Goal: Information Seeking & Learning: Learn about a topic

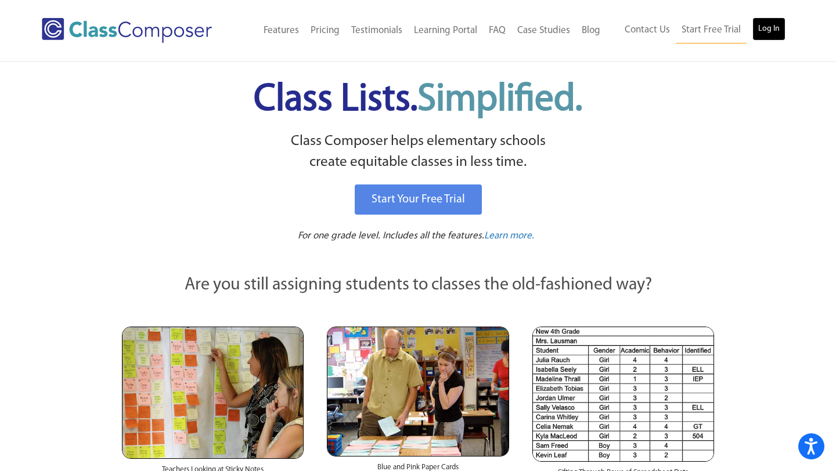
click at [765, 20] on link "Log In" at bounding box center [768, 28] width 33 height 23
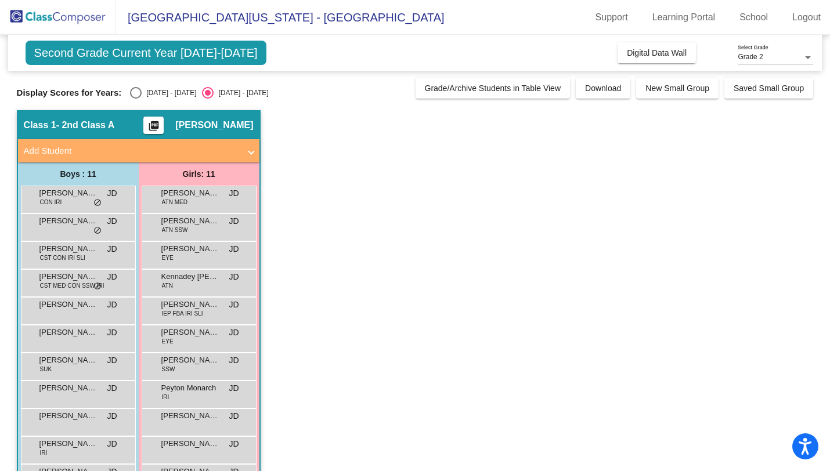
click at [137, 93] on div "Select an option" at bounding box center [136, 93] width 12 height 12
click at [136, 99] on input "[DATE] - [DATE]" at bounding box center [135, 99] width 1 height 1
radio input "true"
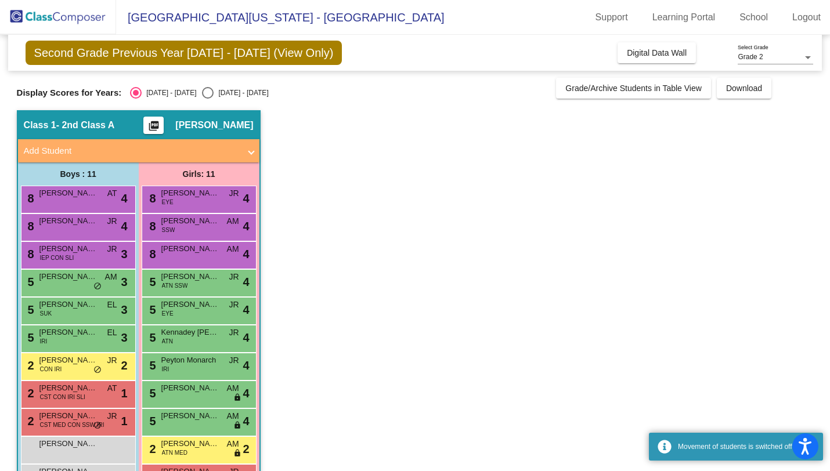
scroll to position [32, 0]
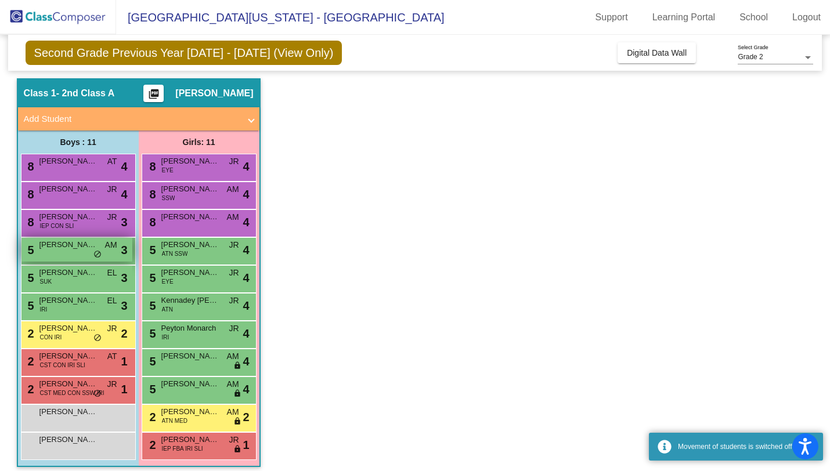
click at [91, 248] on span "[PERSON_NAME]" at bounding box center [68, 245] width 58 height 12
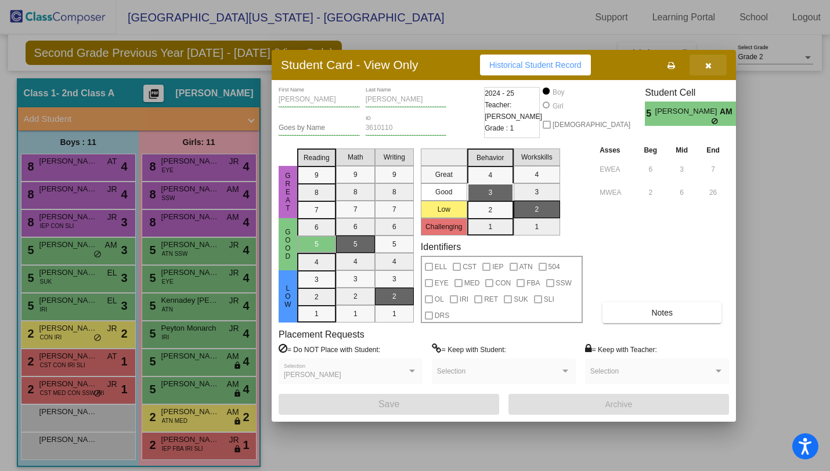
click at [712, 67] on button "button" at bounding box center [708, 65] width 37 height 21
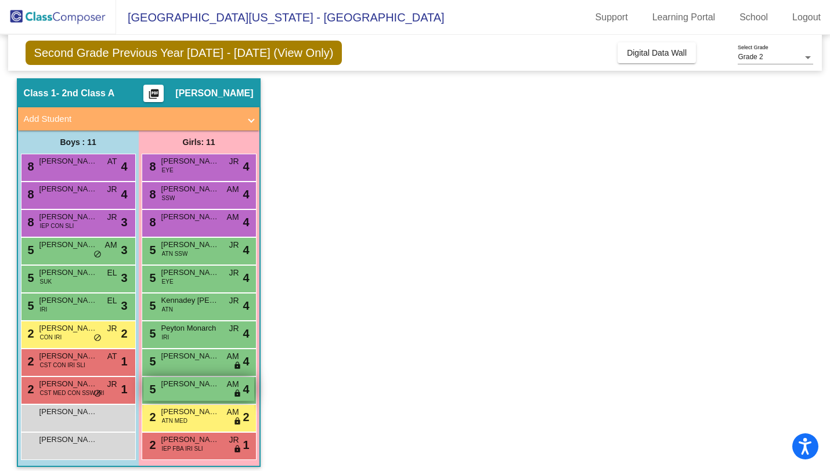
click at [186, 383] on span "[PERSON_NAME]" at bounding box center [190, 384] width 58 height 12
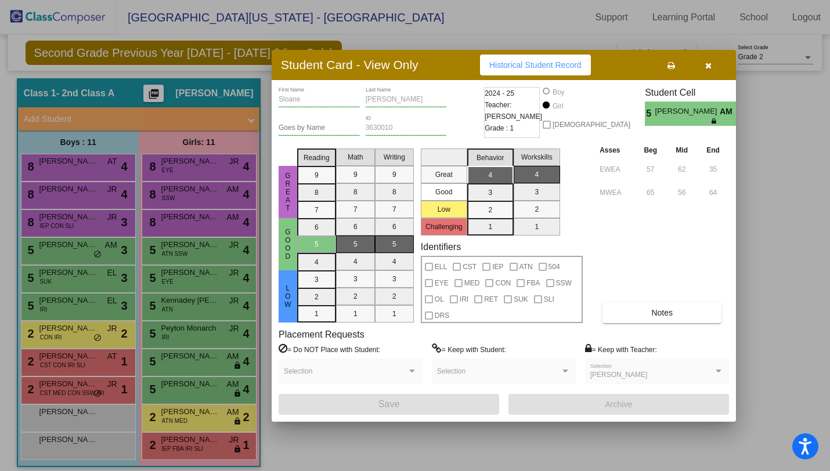
click at [706, 66] on icon "button" at bounding box center [708, 66] width 6 height 8
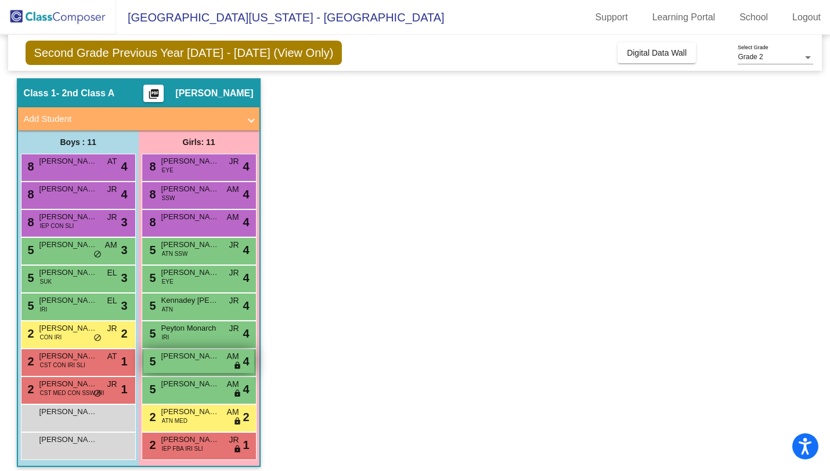
click at [199, 356] on span "[PERSON_NAME]" at bounding box center [190, 357] width 58 height 12
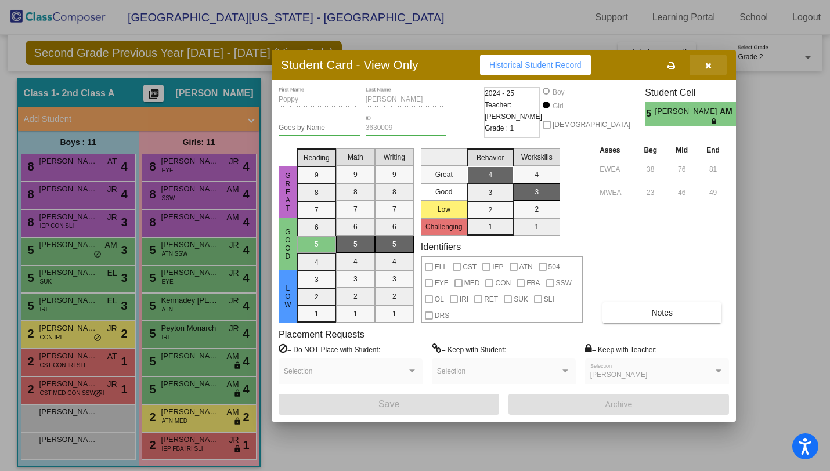
click at [705, 66] on icon "button" at bounding box center [708, 66] width 6 height 8
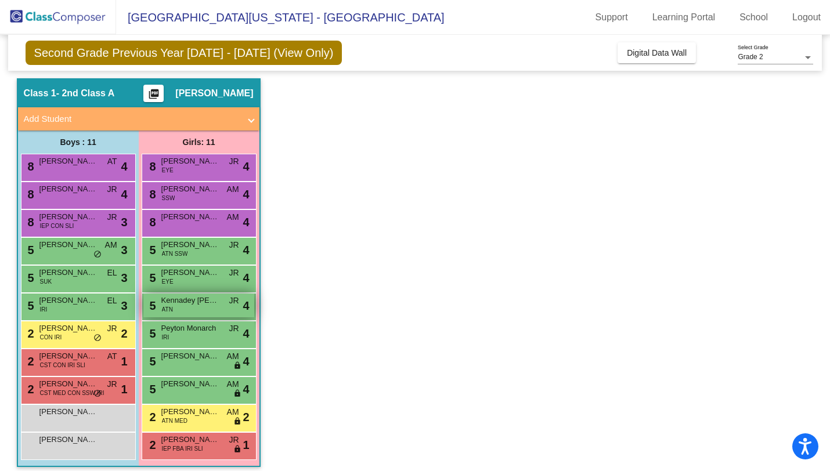
click at [215, 315] on div "5 Kennadey [PERSON_NAME] ATN JR lock do_not_disturb_alt 4" at bounding box center [198, 306] width 111 height 24
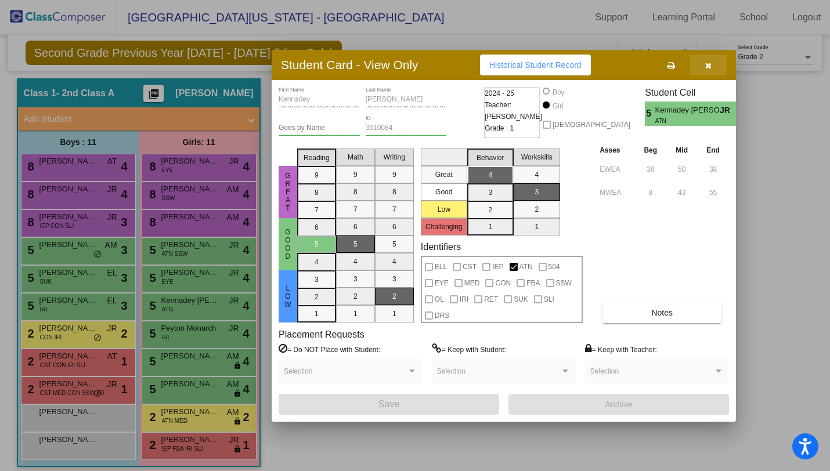
click at [711, 73] on button "button" at bounding box center [708, 65] width 37 height 21
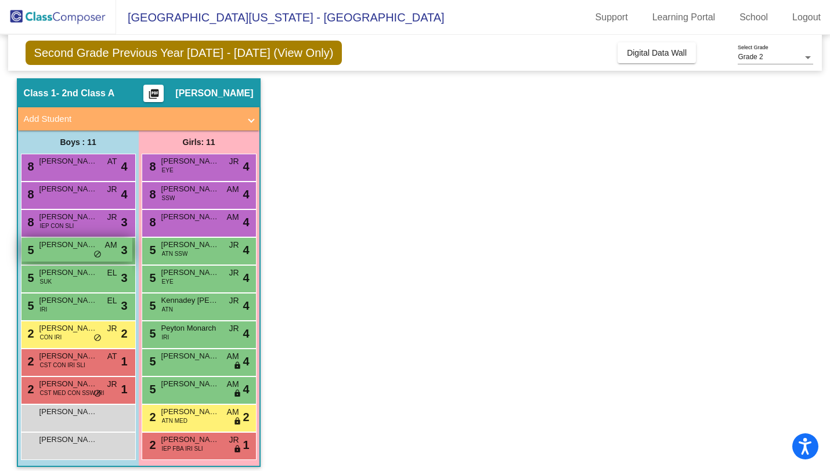
click at [83, 253] on div "5 [PERSON_NAME] AM lock do_not_disturb_alt 3" at bounding box center [76, 250] width 111 height 24
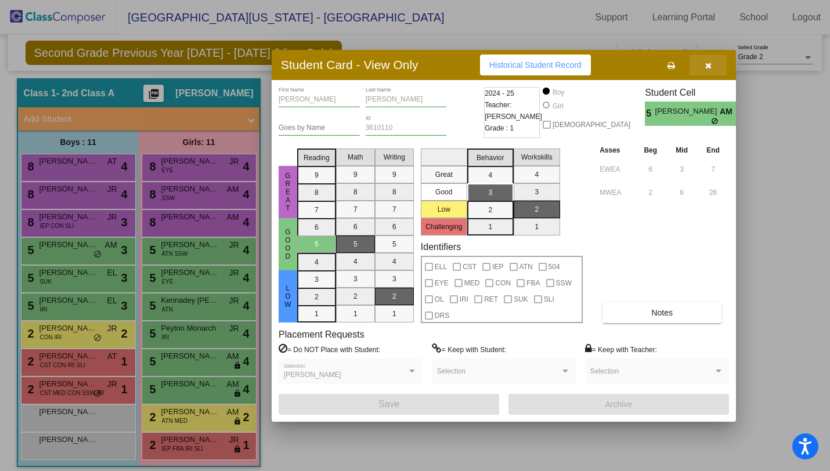
click at [706, 70] on button "button" at bounding box center [708, 65] width 37 height 21
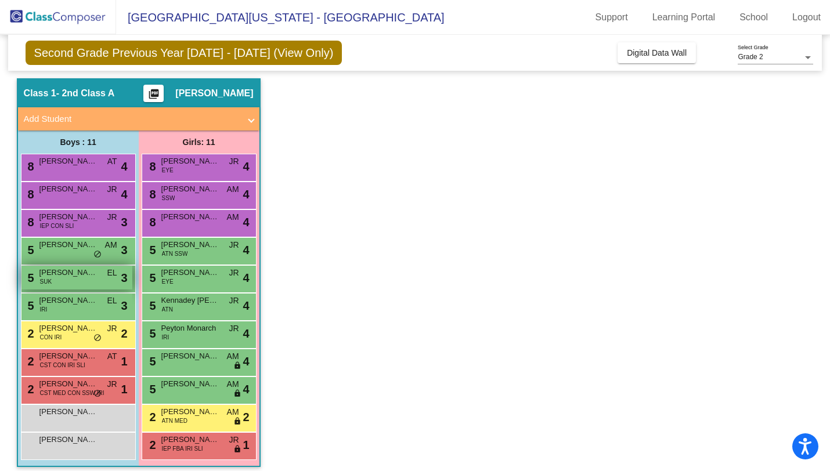
click at [95, 279] on div "5 [PERSON_NAME] SUK EL lock do_not_disturb_alt 3" at bounding box center [76, 278] width 111 height 24
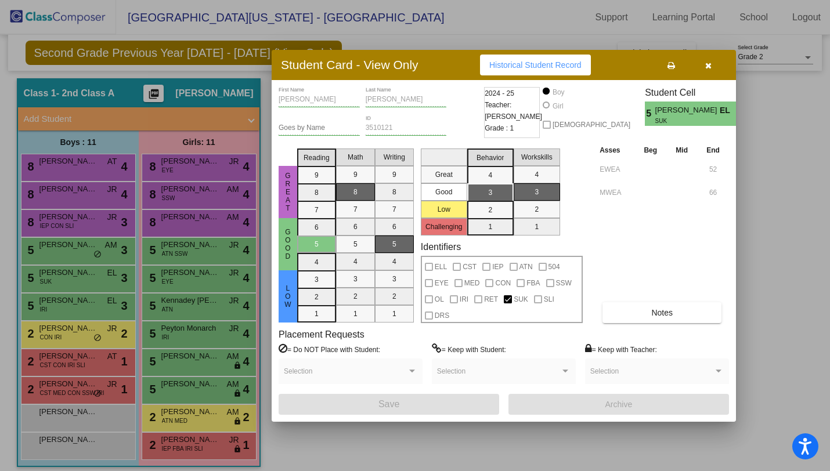
click at [711, 64] on icon "button" at bounding box center [708, 66] width 6 height 8
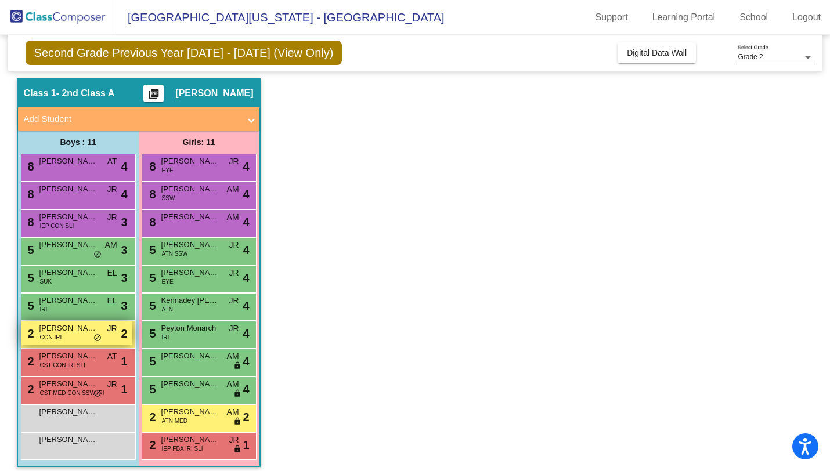
click at [71, 342] on div "2 [PERSON_NAME] [PERSON_NAME] CON IRI JR lock do_not_disturb_alt 2" at bounding box center [76, 334] width 111 height 24
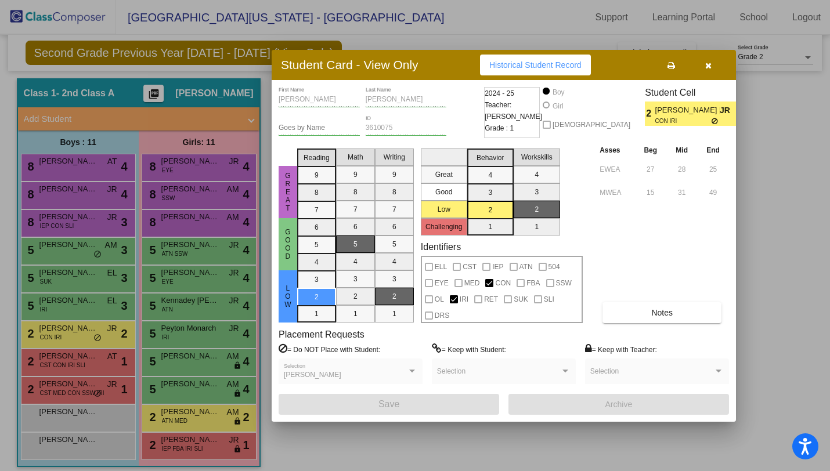
click at [709, 67] on icon "button" at bounding box center [708, 66] width 6 height 8
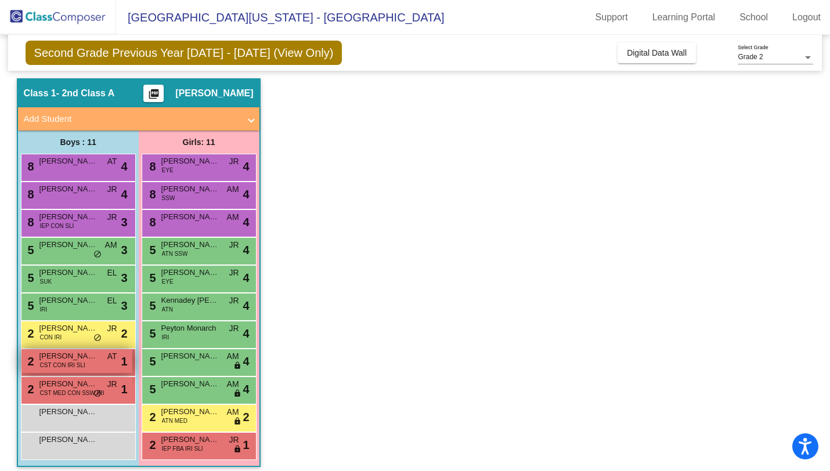
click at [78, 366] on span "CST CON IRI SLI" at bounding box center [62, 365] width 45 height 9
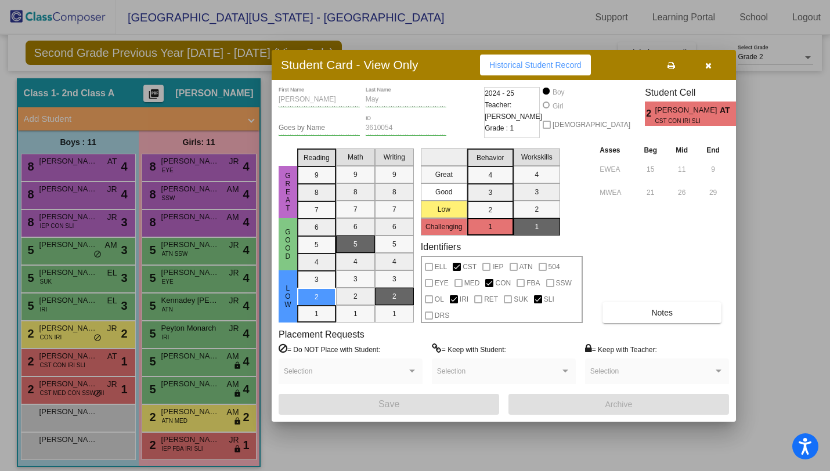
click at [705, 66] on button "button" at bounding box center [708, 65] width 37 height 21
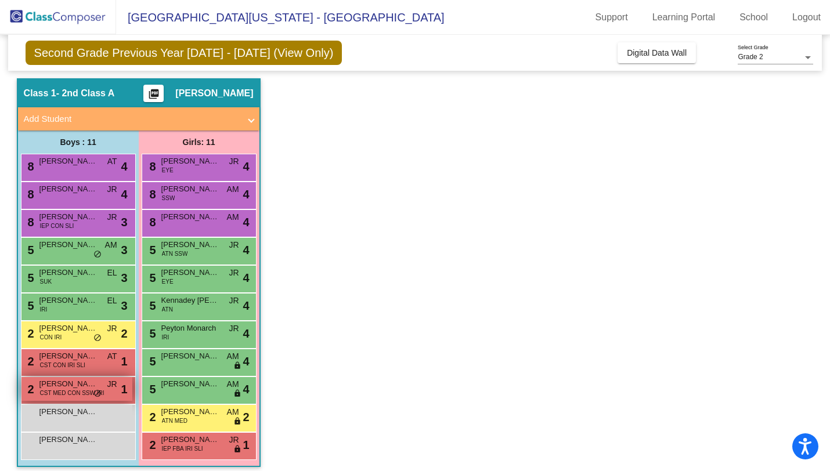
click at [78, 389] on span "CST MED CON SSW IRI" at bounding box center [72, 393] width 64 height 9
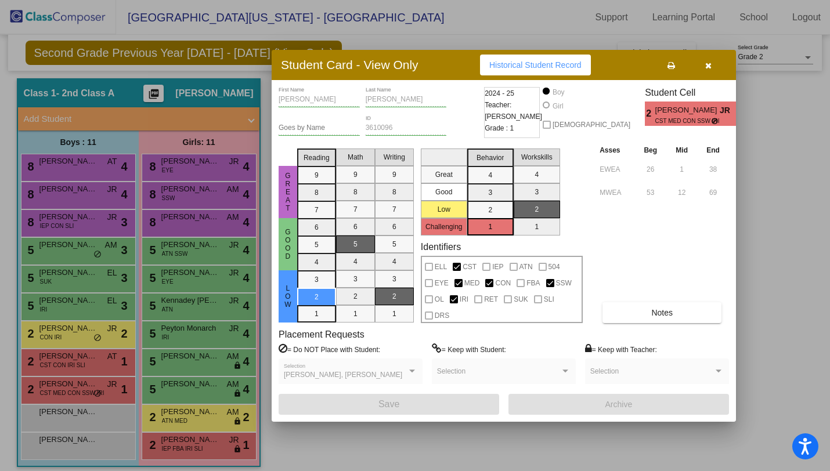
click at [708, 59] on button "button" at bounding box center [708, 65] width 37 height 21
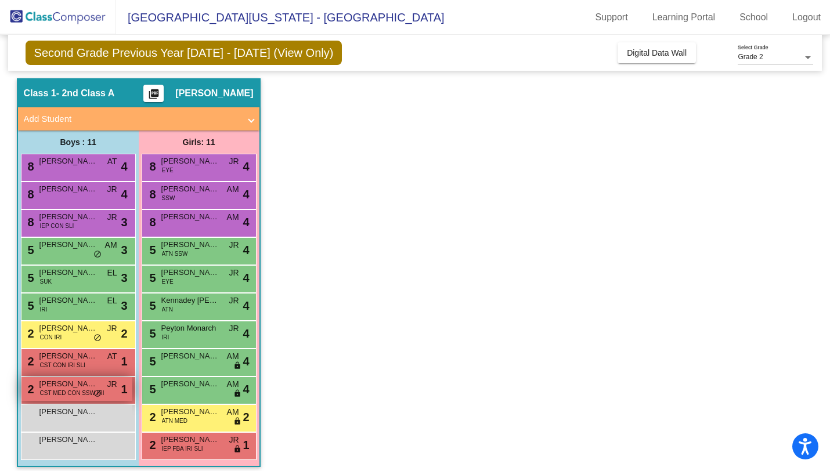
click at [67, 387] on span "[PERSON_NAME]" at bounding box center [68, 384] width 58 height 12
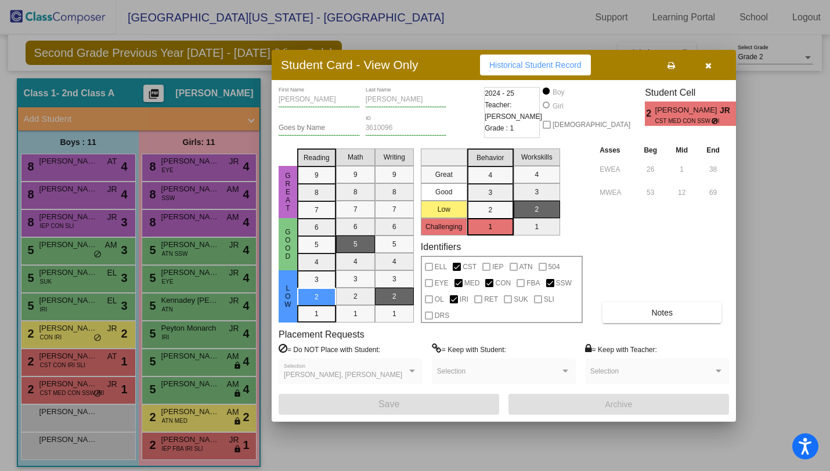
click at [708, 66] on icon "button" at bounding box center [708, 66] width 6 height 8
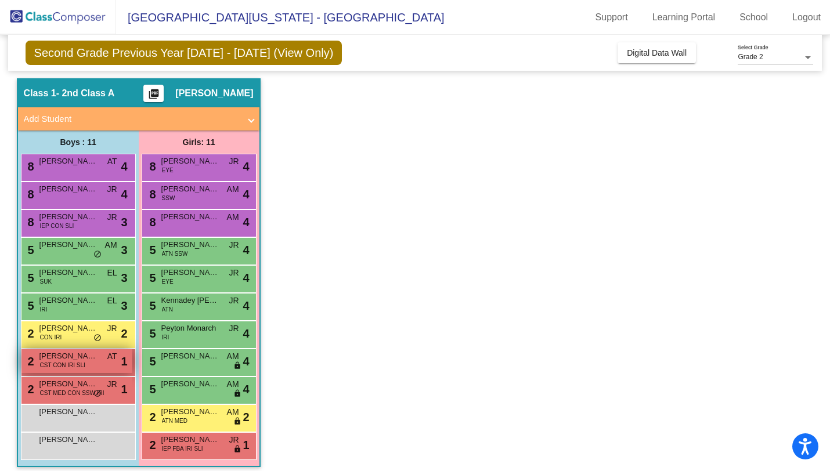
click at [86, 356] on span "[PERSON_NAME]" at bounding box center [68, 357] width 58 height 12
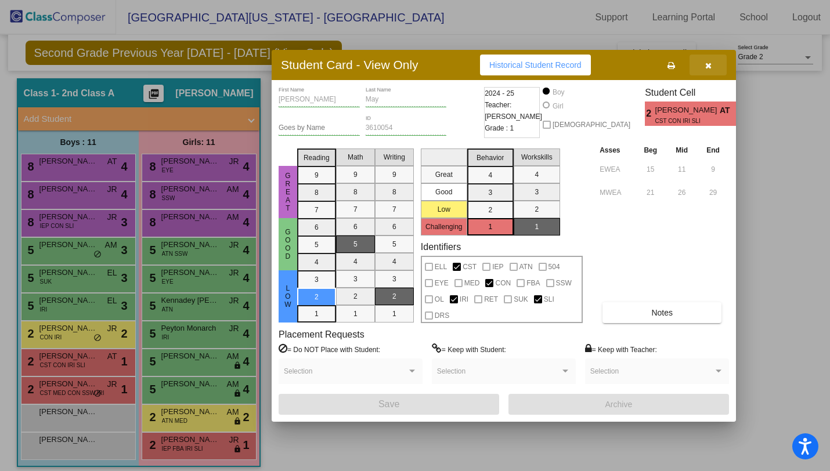
click at [711, 66] on icon "button" at bounding box center [708, 66] width 6 height 8
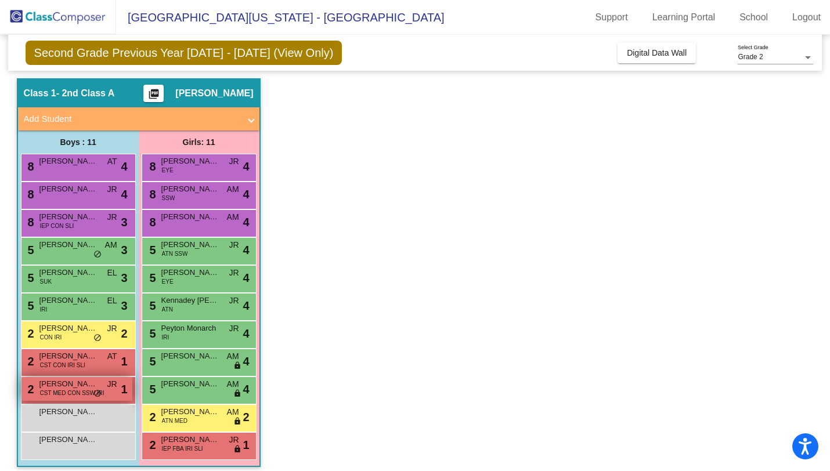
click at [81, 392] on span "CST MED CON SSW IRI" at bounding box center [72, 393] width 64 height 9
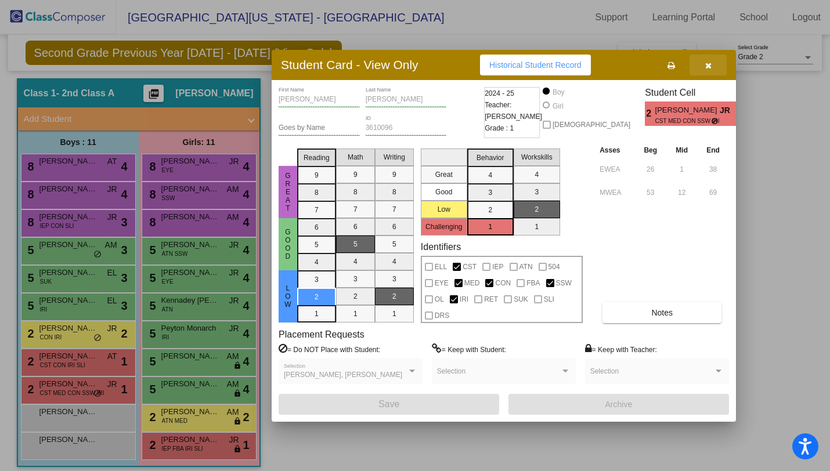
click at [706, 64] on icon "button" at bounding box center [708, 66] width 6 height 8
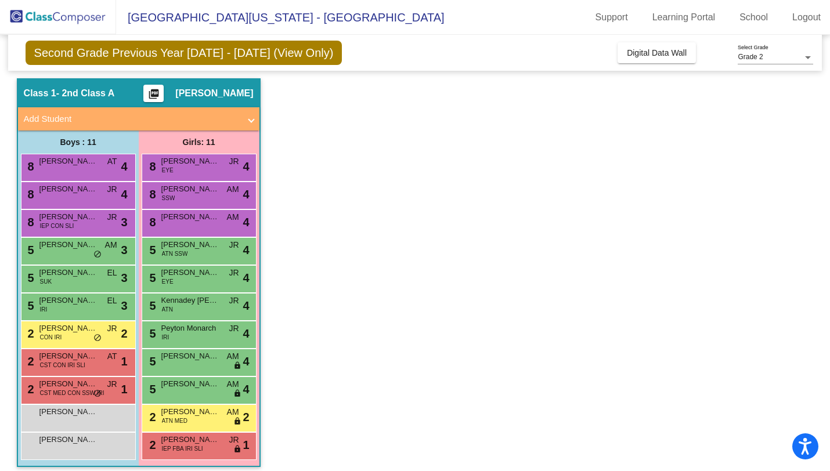
click at [78, 347] on div "2 [PERSON_NAME] [PERSON_NAME] CON IRI JR lock do_not_disturb_alt 2" at bounding box center [78, 335] width 115 height 28
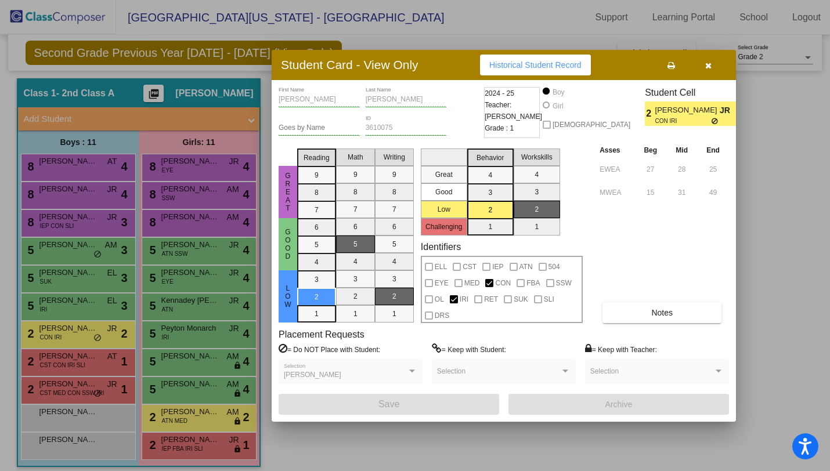
click at [707, 64] on icon "button" at bounding box center [708, 66] width 6 height 8
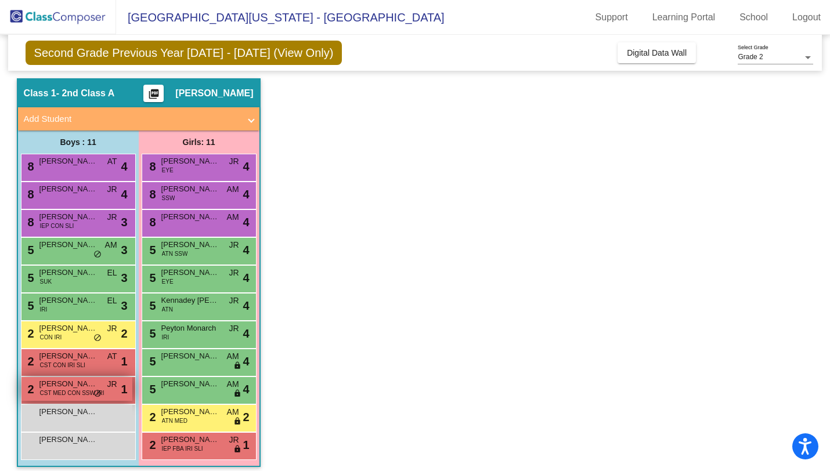
click at [80, 389] on span "CST MED CON SSW IRI" at bounding box center [72, 393] width 64 height 9
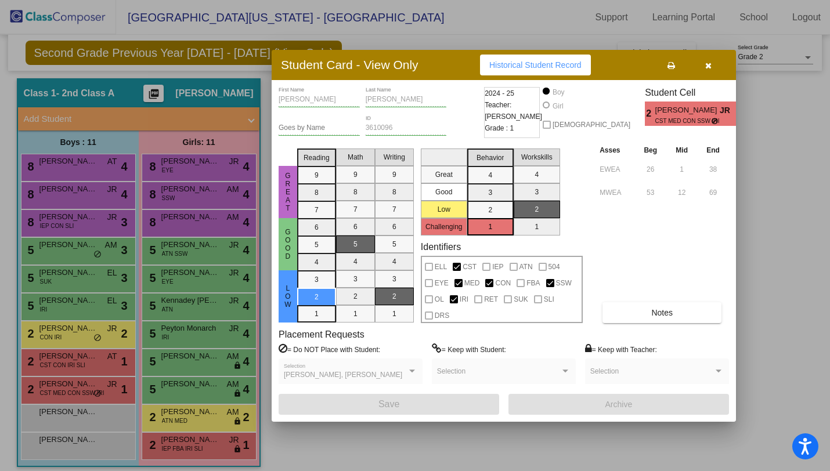
click at [705, 65] on icon "button" at bounding box center [708, 66] width 6 height 8
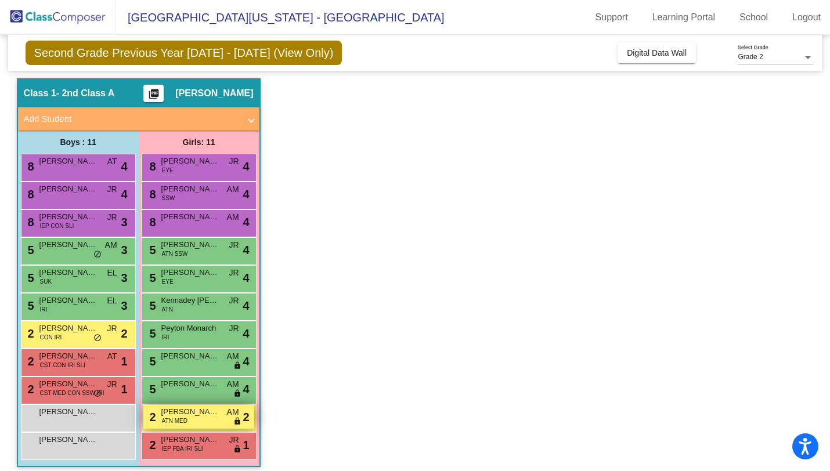
click at [196, 415] on span "[PERSON_NAME]" at bounding box center [190, 412] width 58 height 12
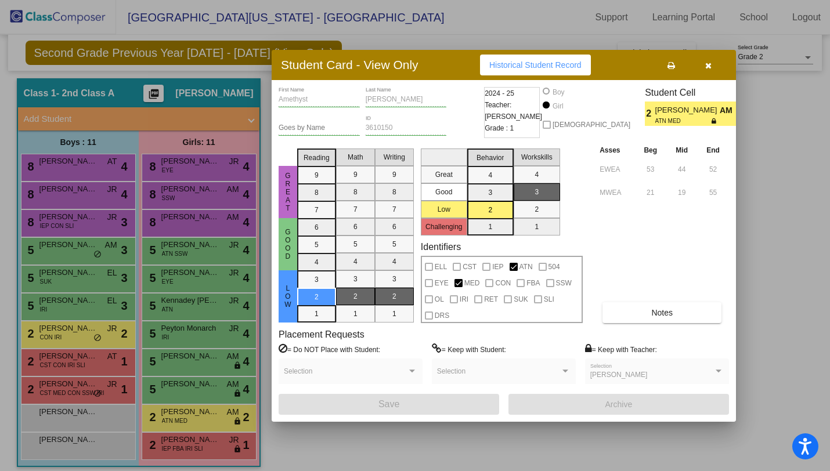
click at [706, 66] on icon "button" at bounding box center [708, 66] width 6 height 8
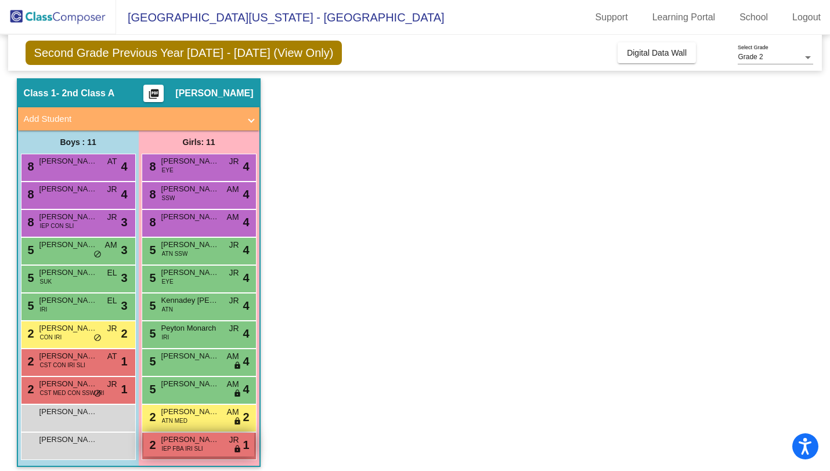
click at [191, 447] on span "IEP FBA IRI SLI" at bounding box center [182, 449] width 41 height 9
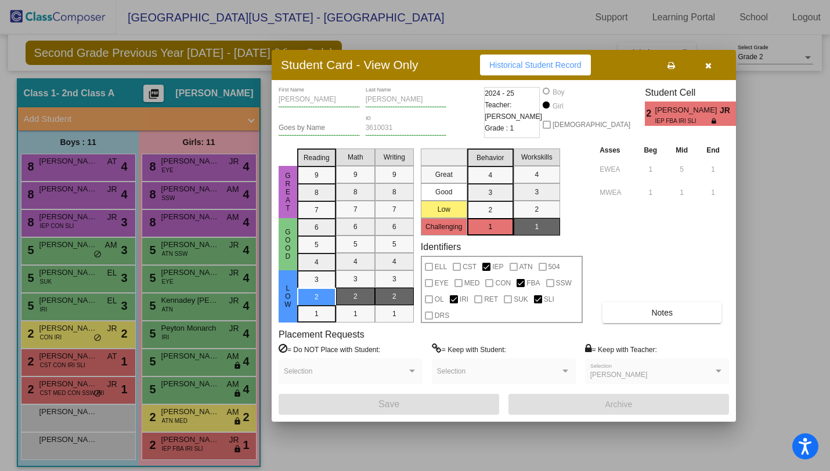
click at [708, 62] on icon "button" at bounding box center [708, 66] width 6 height 8
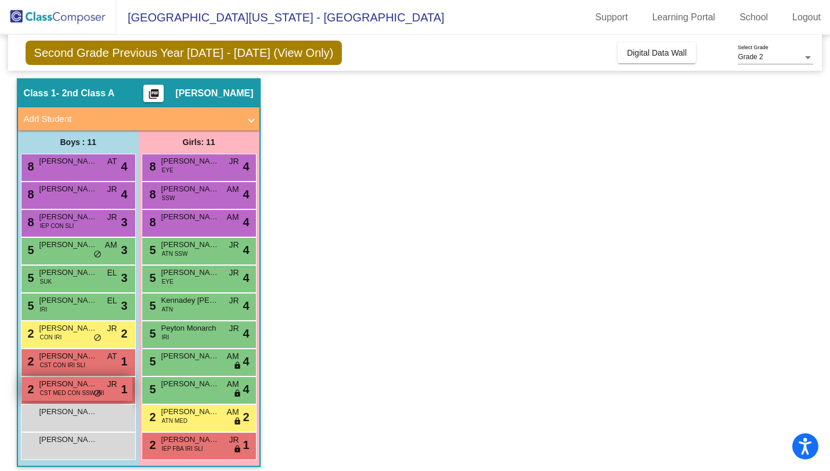
click at [82, 390] on span "CST MED CON SSW IRI" at bounding box center [72, 393] width 64 height 9
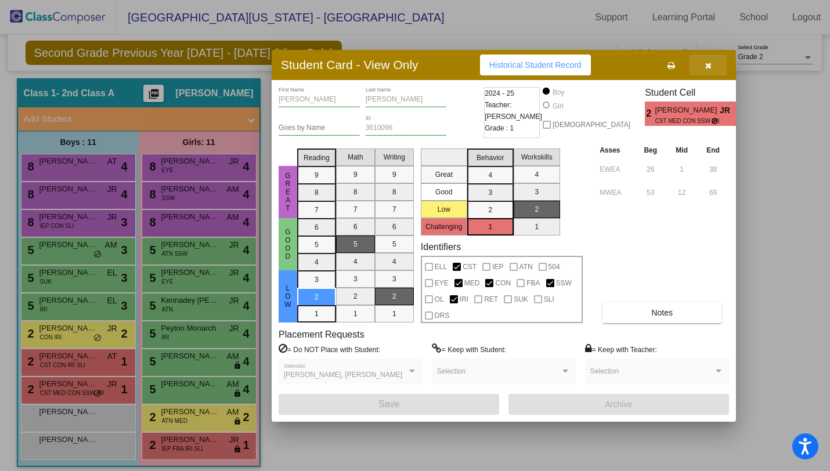
click at [708, 67] on icon "button" at bounding box center [708, 66] width 6 height 8
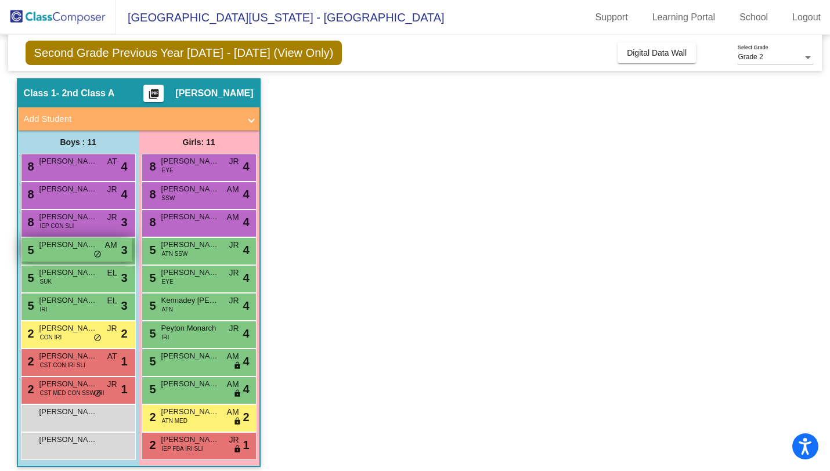
click at [67, 255] on div "5 [PERSON_NAME] AM lock do_not_disturb_alt 3" at bounding box center [76, 250] width 111 height 24
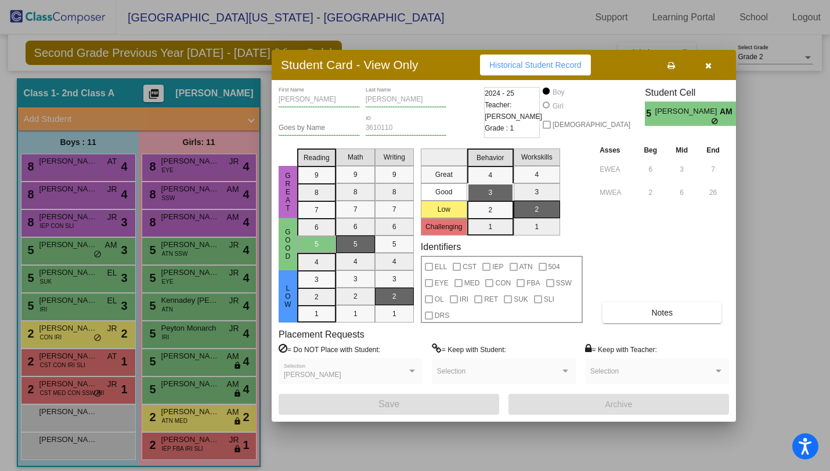
click at [704, 66] on button "button" at bounding box center [708, 65] width 37 height 21
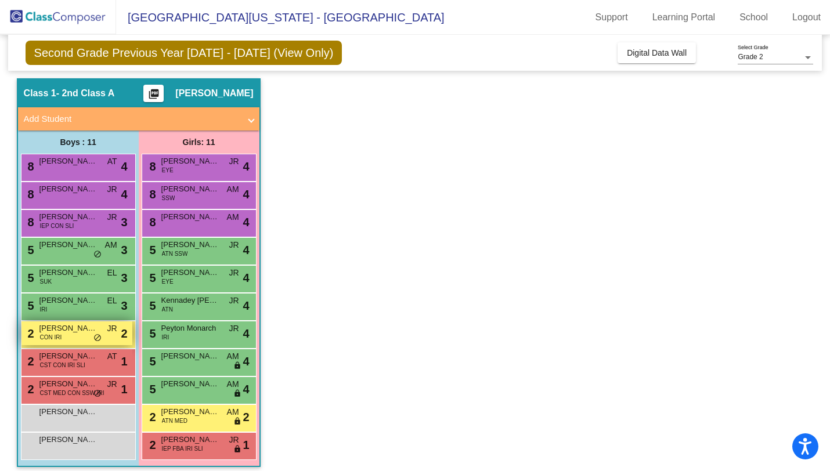
click at [79, 331] on span "[PERSON_NAME] [PERSON_NAME]" at bounding box center [68, 329] width 58 height 12
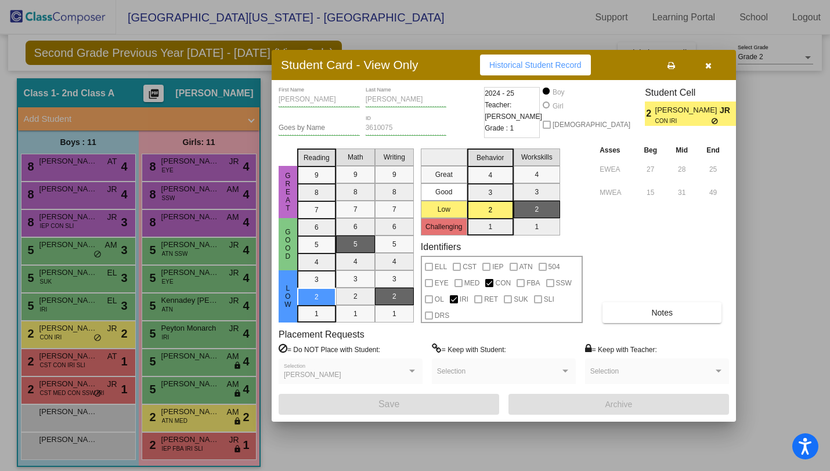
click at [709, 67] on icon "button" at bounding box center [708, 66] width 6 height 8
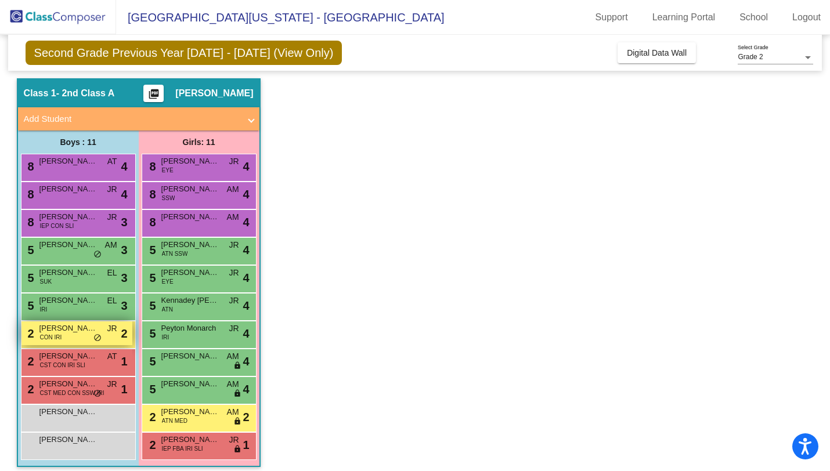
click at [82, 326] on span "[PERSON_NAME] [PERSON_NAME]" at bounding box center [68, 329] width 58 height 12
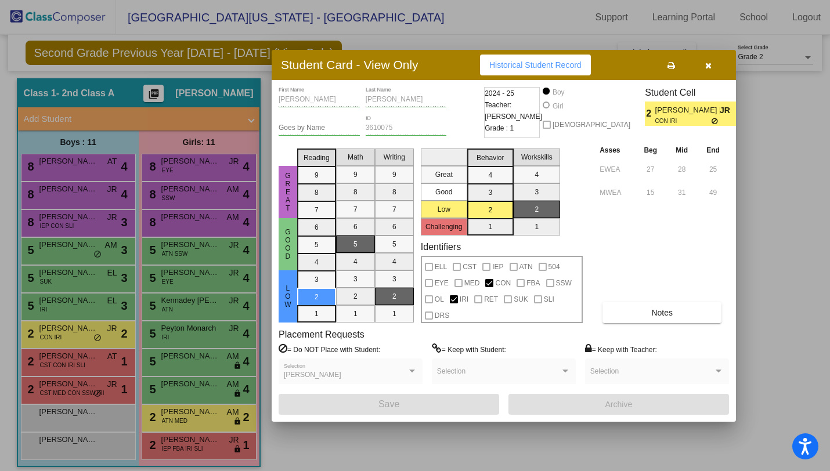
click at [706, 69] on icon "button" at bounding box center [708, 66] width 6 height 8
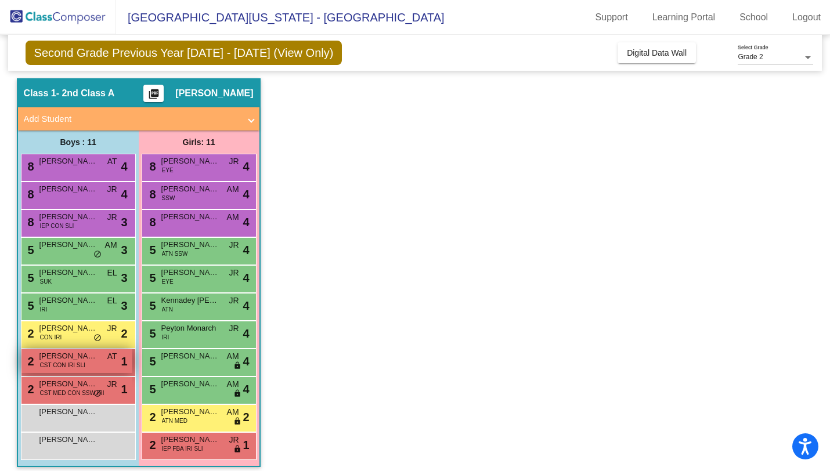
click at [91, 354] on span "[PERSON_NAME]" at bounding box center [68, 357] width 58 height 12
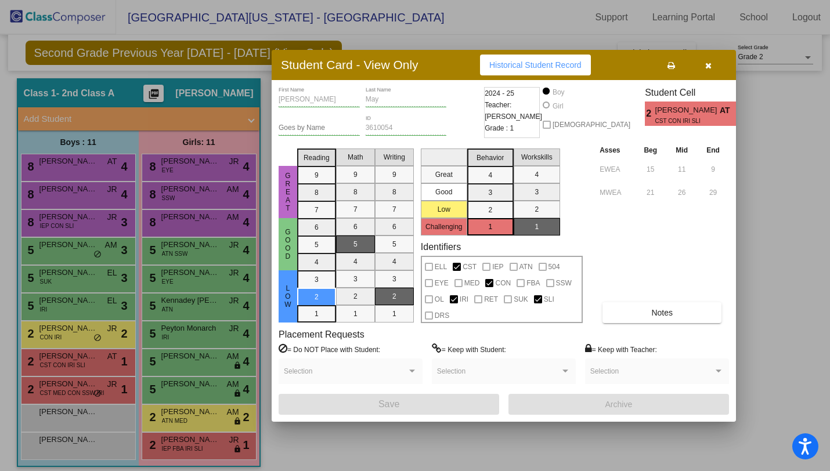
click at [709, 69] on icon "button" at bounding box center [708, 66] width 6 height 8
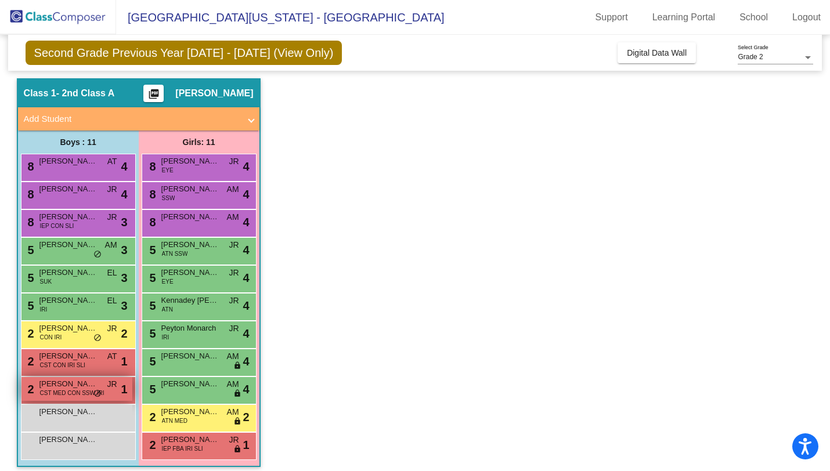
click at [64, 391] on span "CST MED CON SSW IRI" at bounding box center [72, 393] width 64 height 9
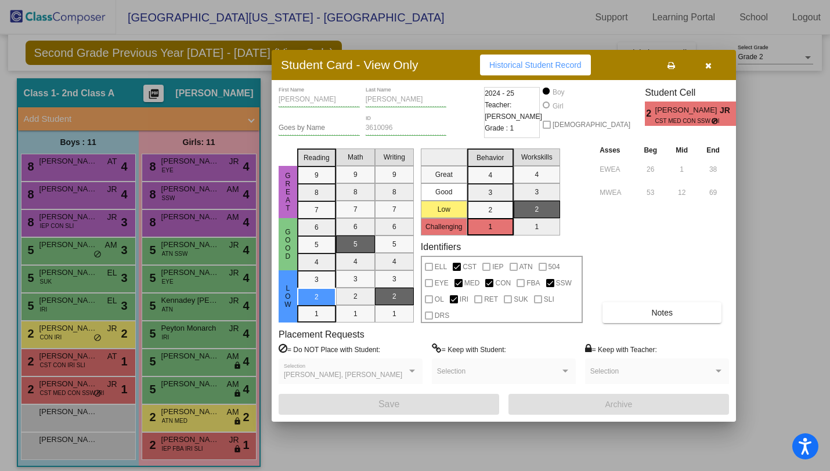
click at [709, 65] on icon "button" at bounding box center [708, 66] width 6 height 8
